Goal: Find specific page/section: Find specific page/section

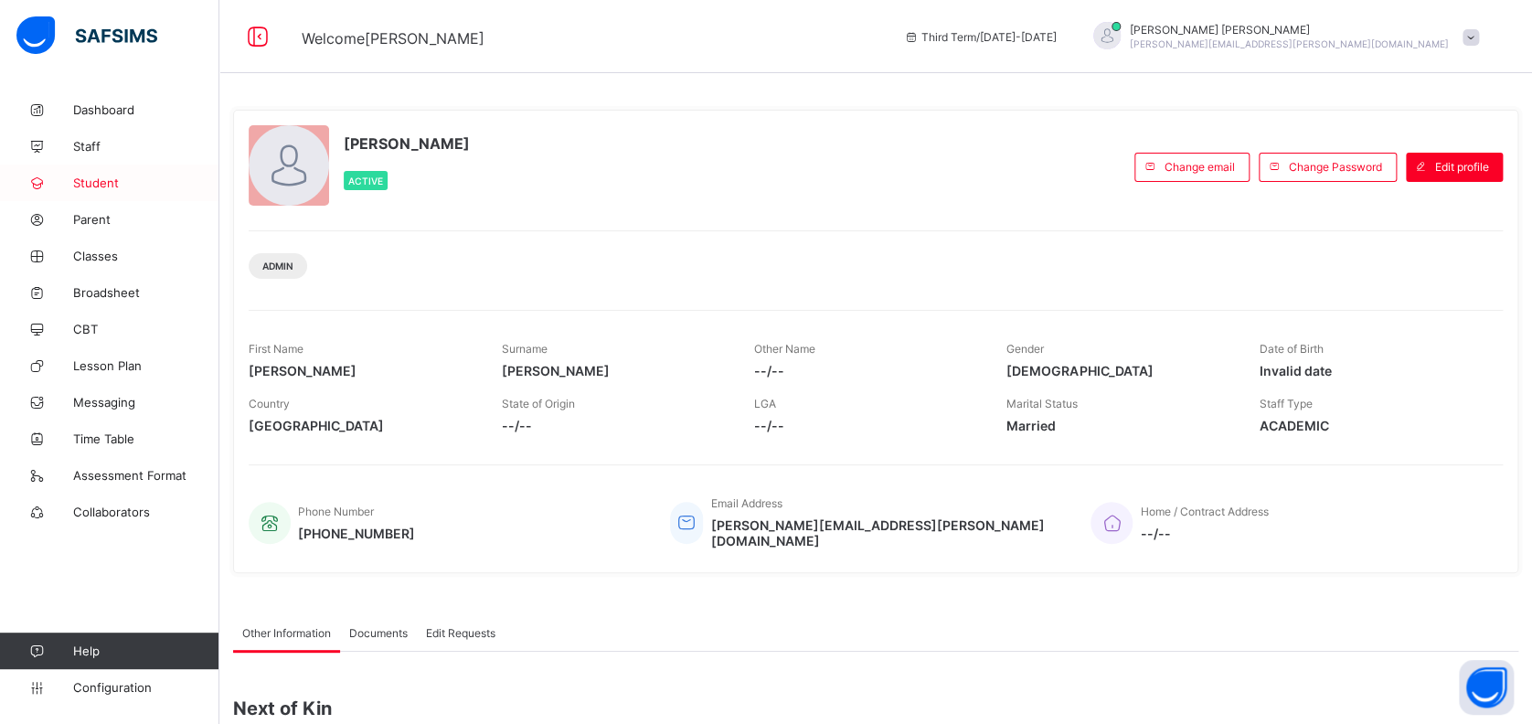
click at [98, 184] on span "Student" at bounding box center [146, 183] width 146 height 15
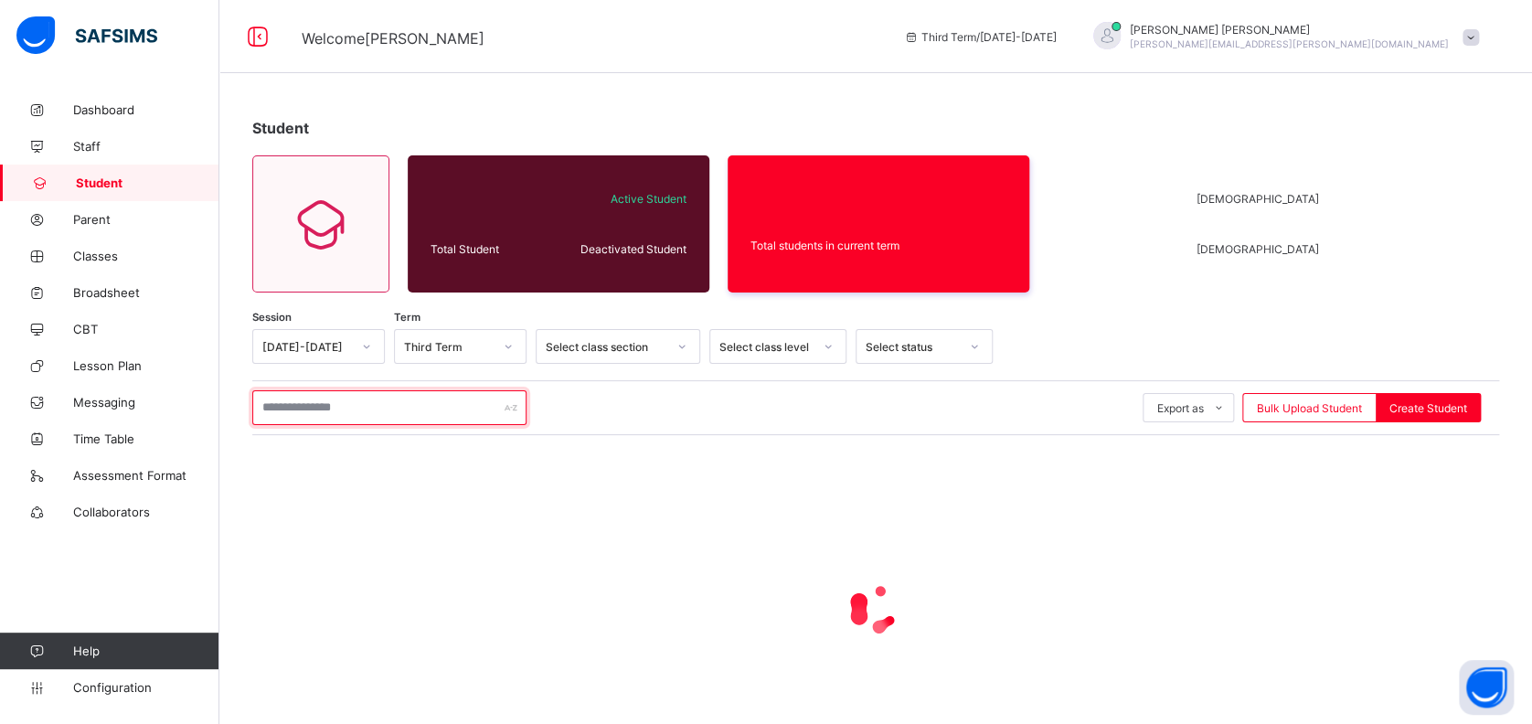
click at [358, 400] on input "text" at bounding box center [389, 407] width 274 height 35
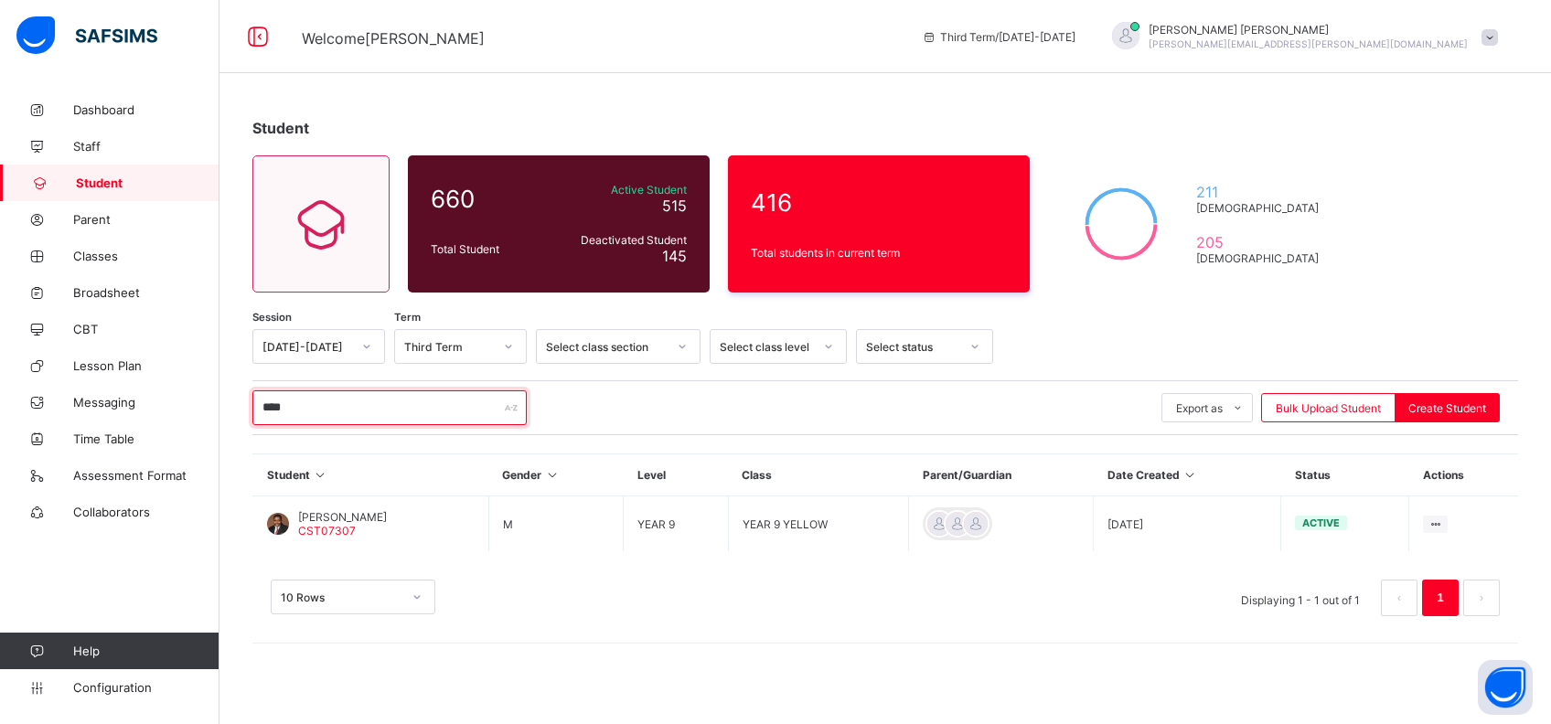
type input "*****"
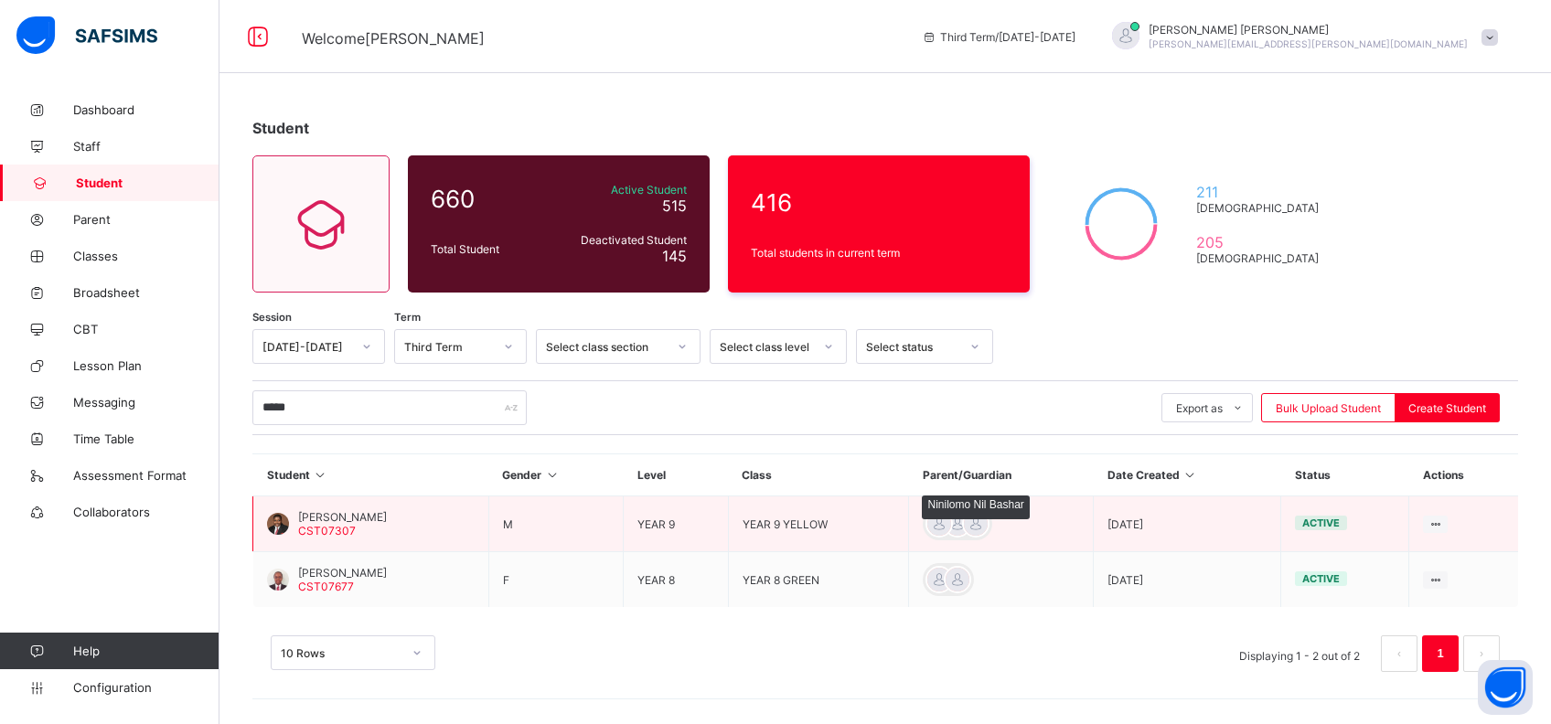
click at [953, 528] on div at bounding box center [938, 523] width 27 height 27
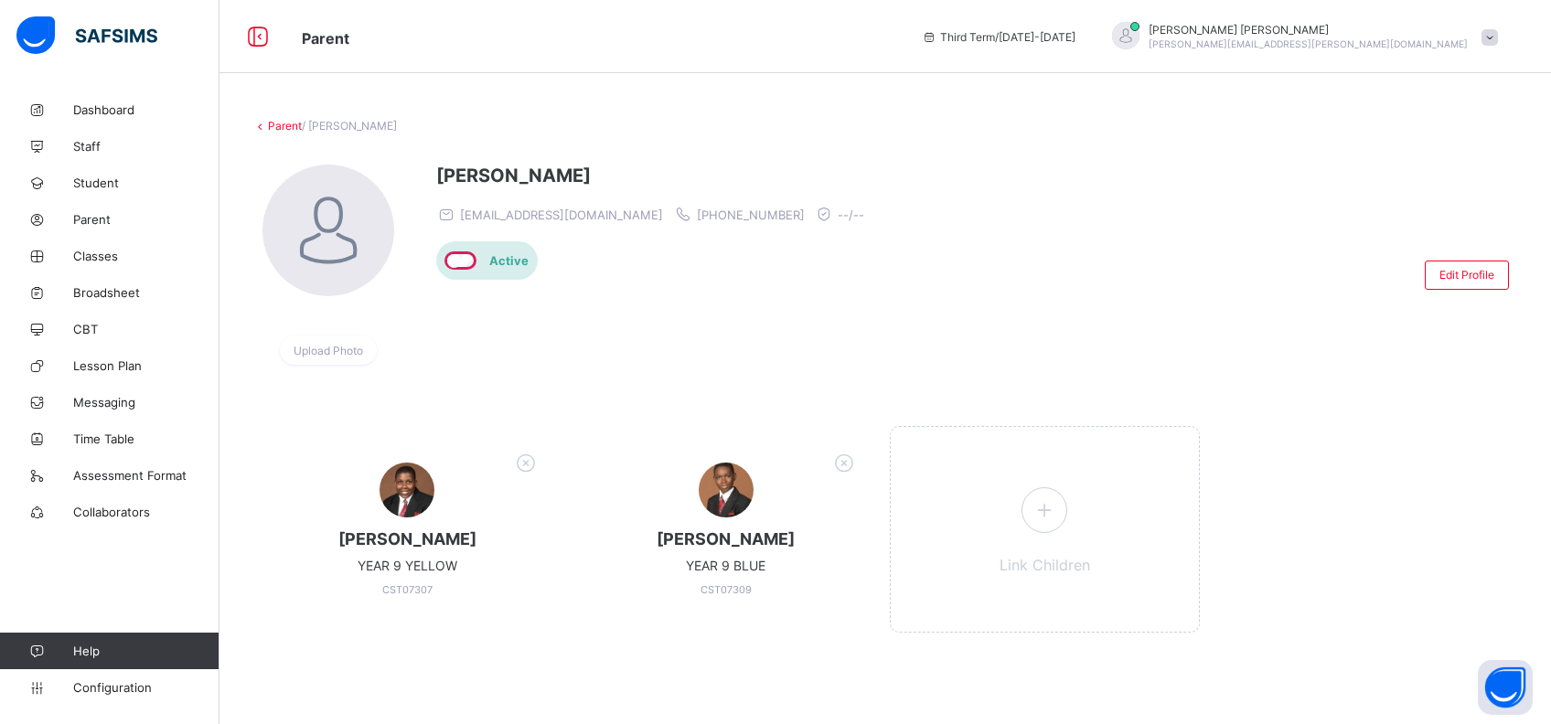
drag, startPoint x: 980, startPoint y: 527, endPoint x: 151, endPoint y: 86, distance: 939.1
click at [890, 429] on div "[PERSON_NAME] YEAR 9 YELLOW CST07307 [PERSON_NAME] YEAR 9 BLUE CST07309 Link Ch…" at bounding box center [884, 538] width 1265 height 225
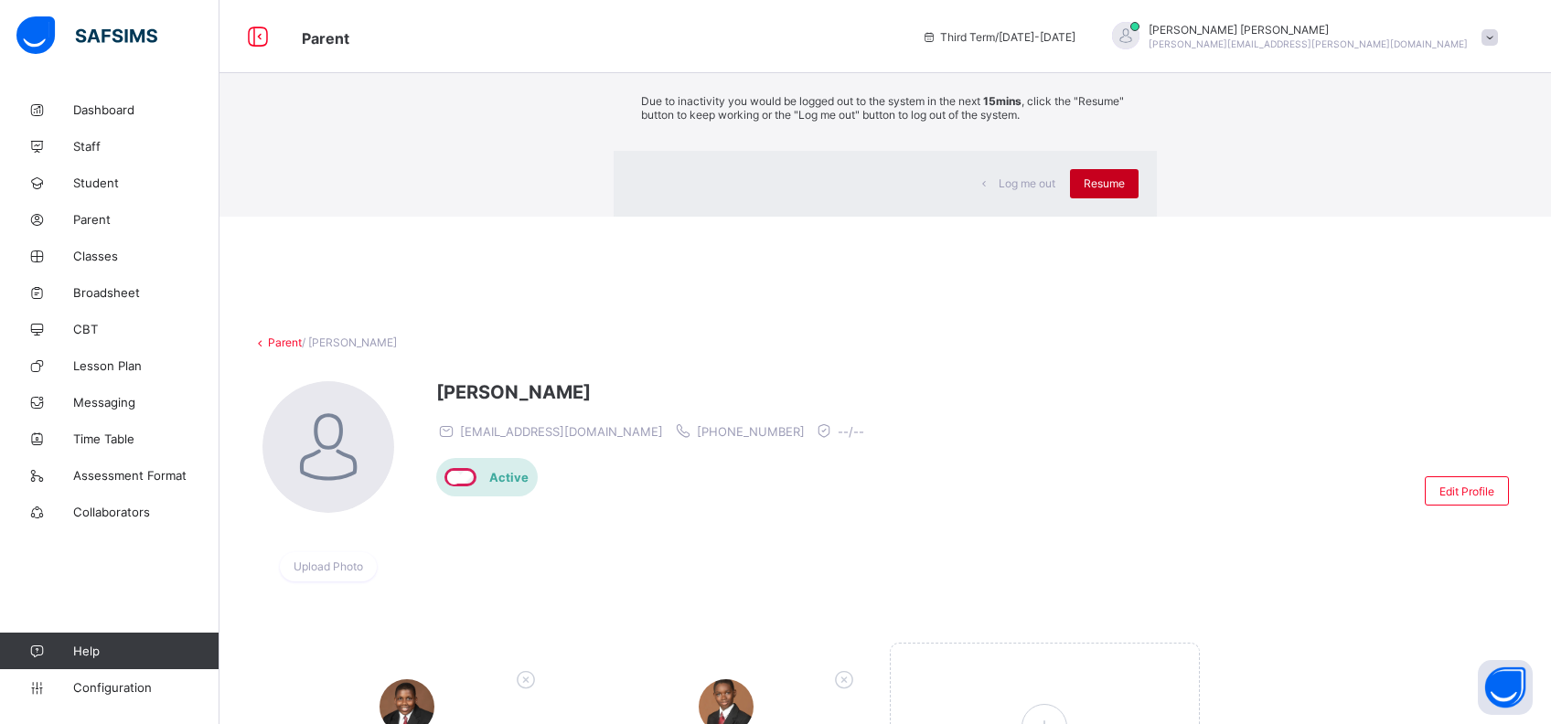
click at [1083, 190] on span "Resume" at bounding box center [1103, 183] width 41 height 14
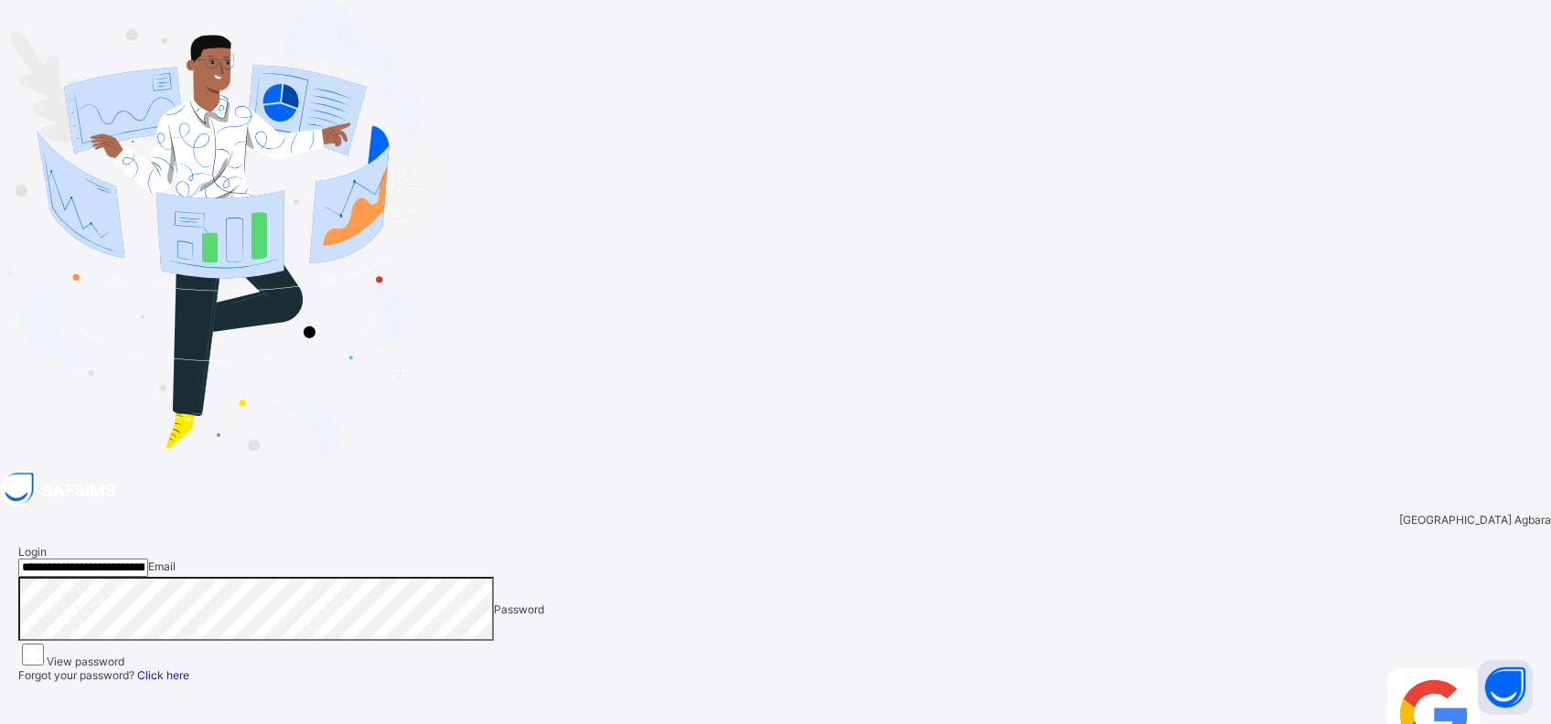
click at [1488, 668] on span "Login" at bounding box center [1502, 675] width 28 height 14
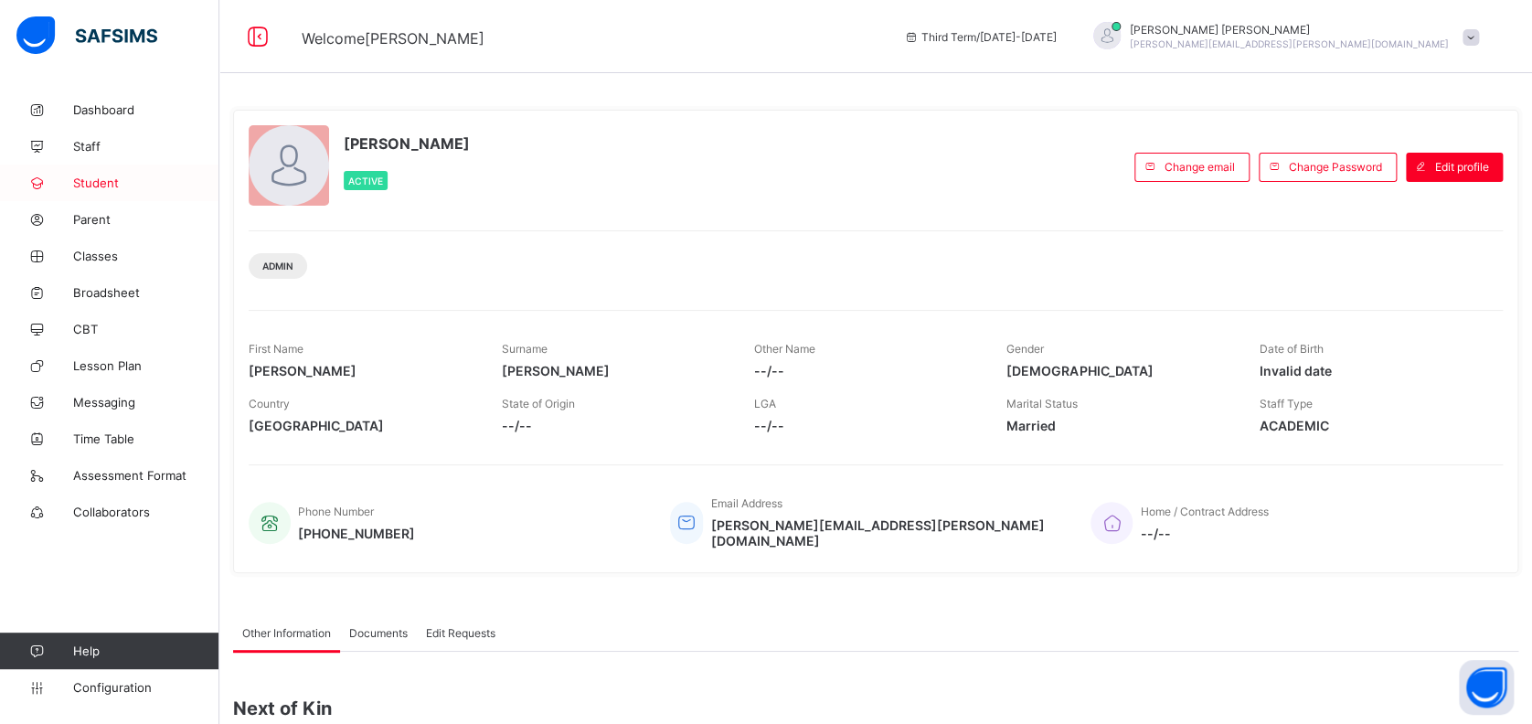
click at [96, 182] on span "Student" at bounding box center [146, 183] width 146 height 15
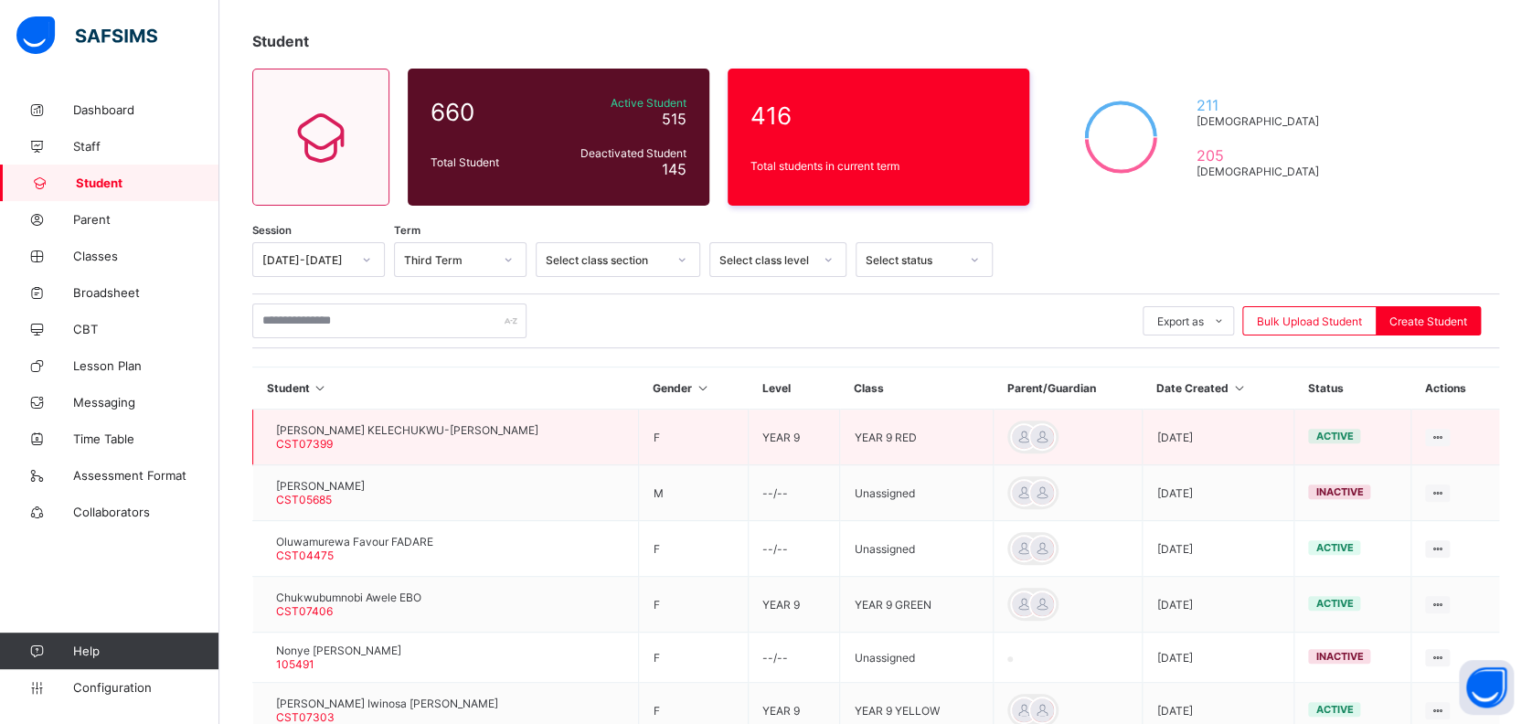
scroll to position [122, 0]
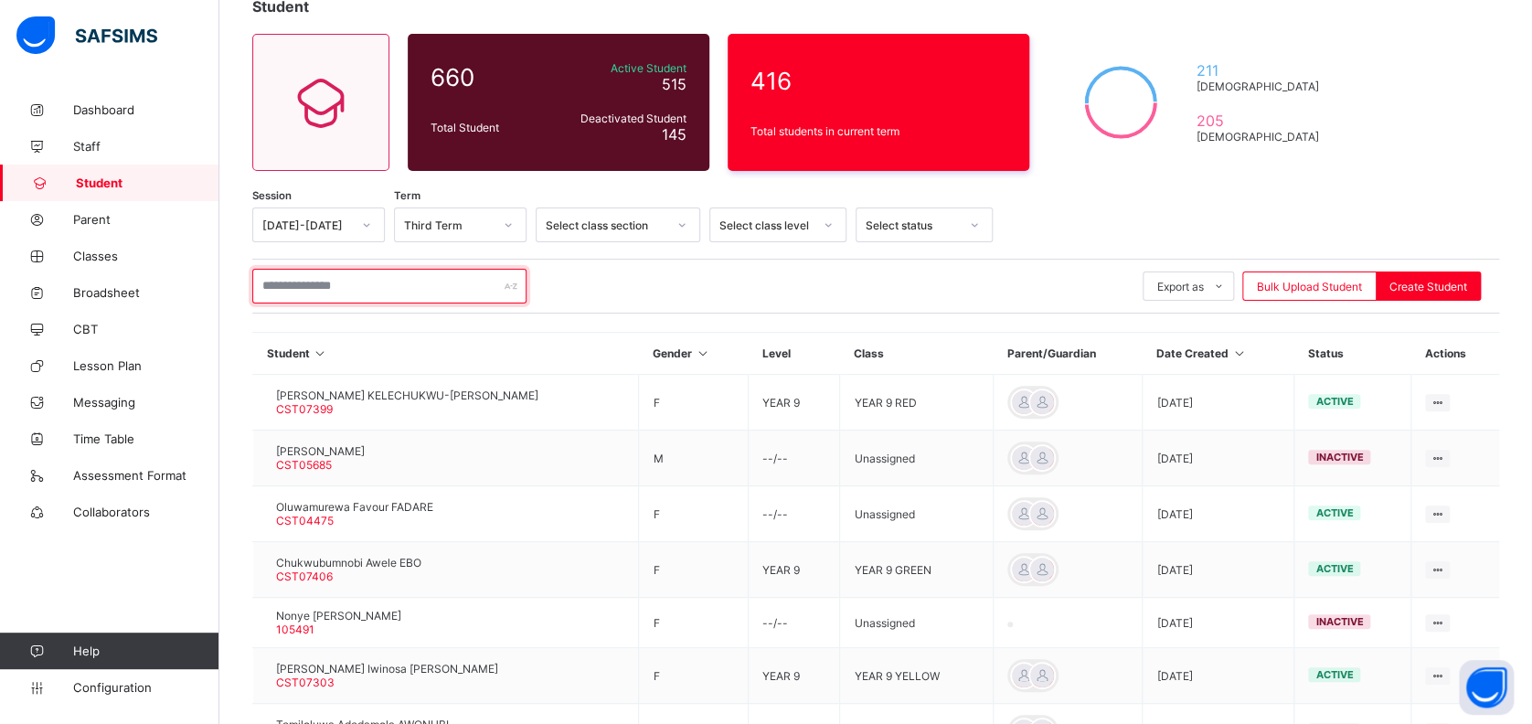
click at [362, 286] on input "text" at bounding box center [389, 286] width 274 height 35
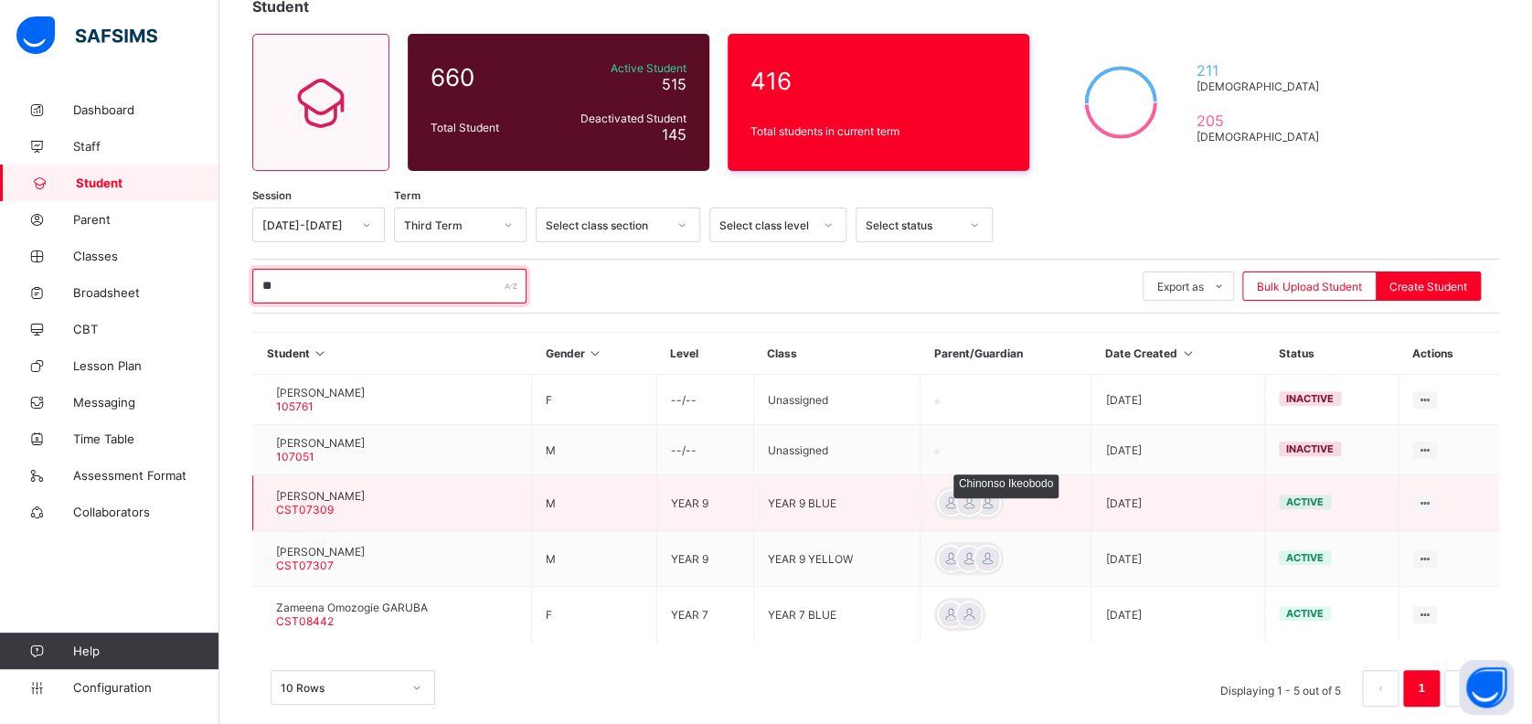
type input "**"
drag, startPoint x: 995, startPoint y: 504, endPoint x: 979, endPoint y: 497, distance: 16.8
click at [979, 497] on div at bounding box center [968, 502] width 69 height 33
click at [965, 497] on div at bounding box center [950, 502] width 27 height 27
